Goal: Information Seeking & Learning: Learn about a topic

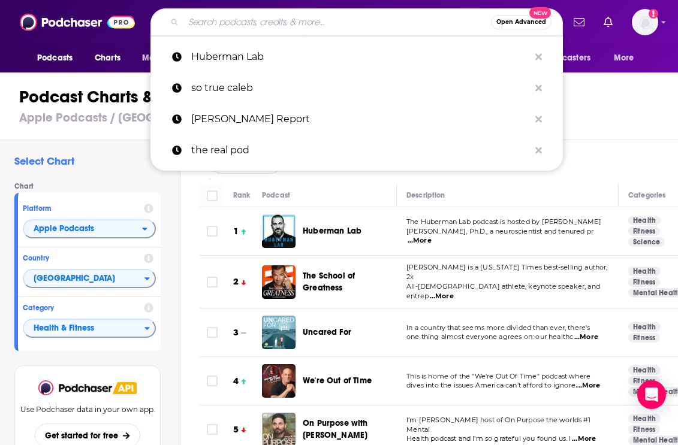
scroll to position [853, 32]
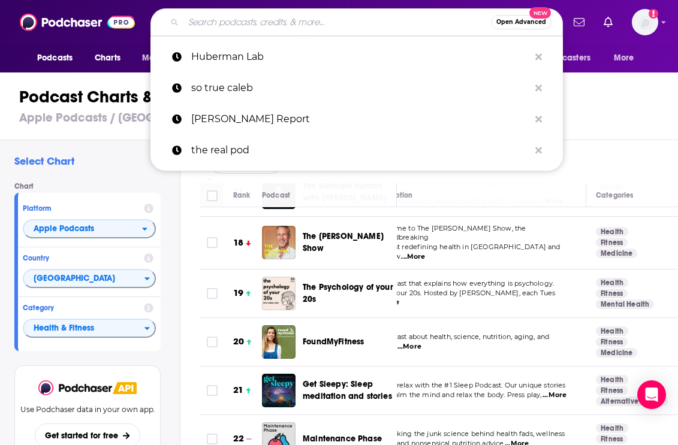
type input "Beauty Bosses"
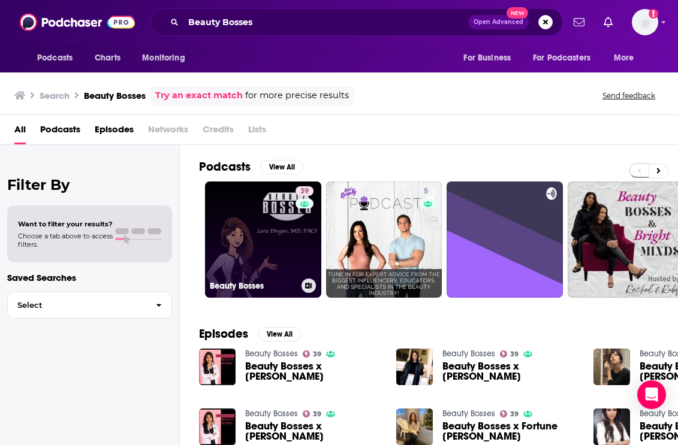
click at [268, 267] on link "39 Beauty Bosses" at bounding box center [263, 240] width 116 height 116
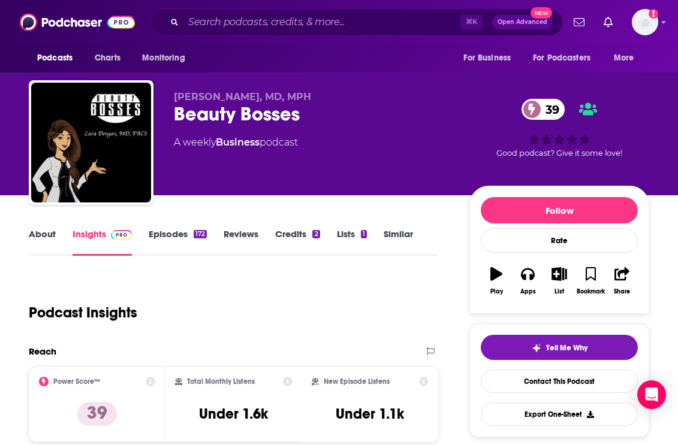
scroll to position [2, 0]
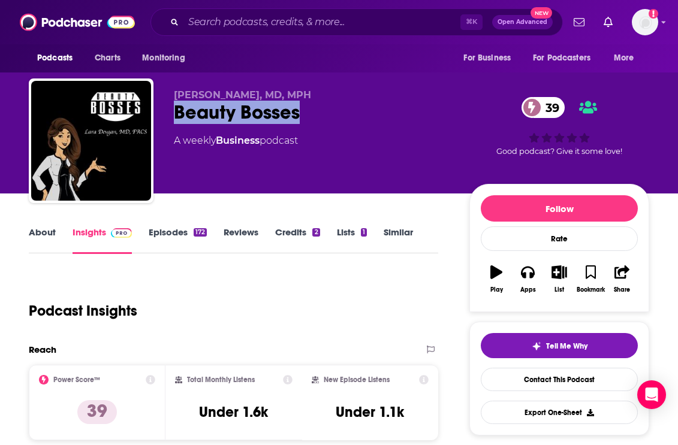
drag, startPoint x: 328, startPoint y: 118, endPoint x: 175, endPoint y: 113, distance: 152.9
click at [176, 113] on div "Beauty Bosses 39" at bounding box center [312, 112] width 276 height 23
copy h2 "Beauty Bosses"
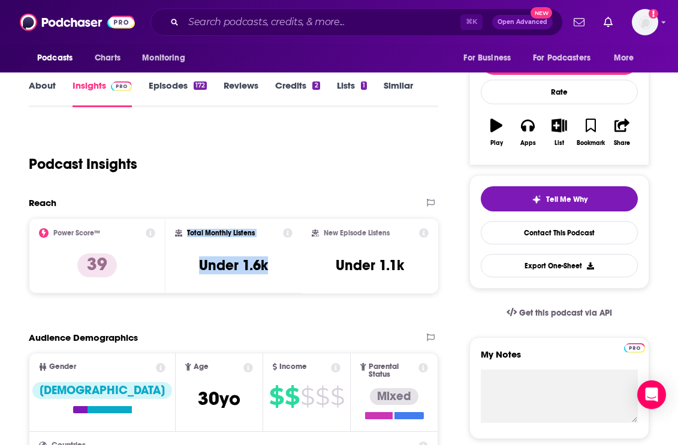
drag, startPoint x: 274, startPoint y: 271, endPoint x: 181, endPoint y: 237, distance: 98.9
click at [186, 235] on div "Total Monthly Listens Under 1.6k" at bounding box center [233, 255] width 117 height 55
copy div "Total Monthly Listens Under 1.6k"
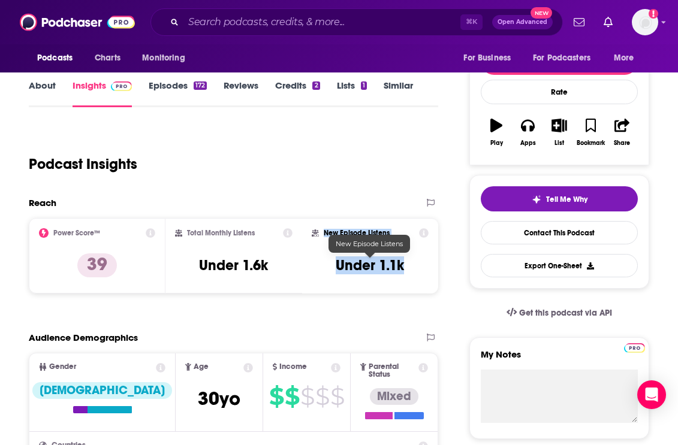
copy div "New Episode Listens Under 1.1k"
drag, startPoint x: 324, startPoint y: 232, endPoint x: 325, endPoint y: 256, distance: 24.0
click at [403, 269] on div "New Episode Listens Under 1.1k" at bounding box center [370, 255] width 117 height 55
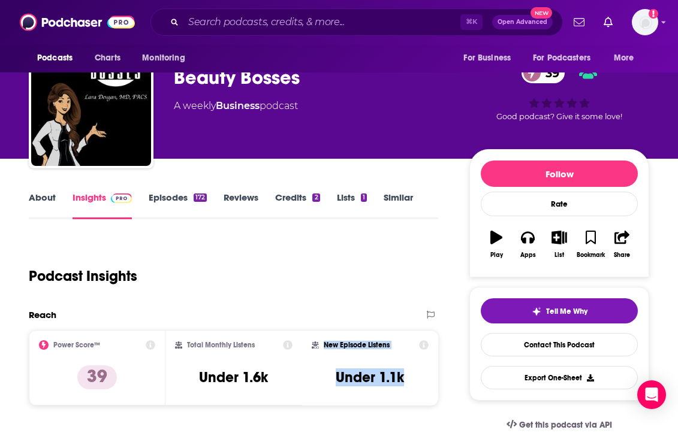
scroll to position [0, 0]
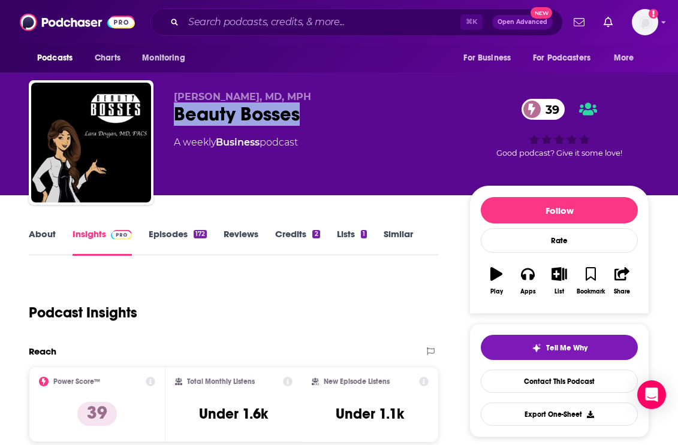
copy h2 "Beauty Bosses"
drag, startPoint x: 297, startPoint y: 114, endPoint x: 473, endPoint y: 6, distance: 206.8
click at [177, 122] on div "Beauty Bosses 39" at bounding box center [312, 113] width 276 height 23
